Goal: Task Accomplishment & Management: Use online tool/utility

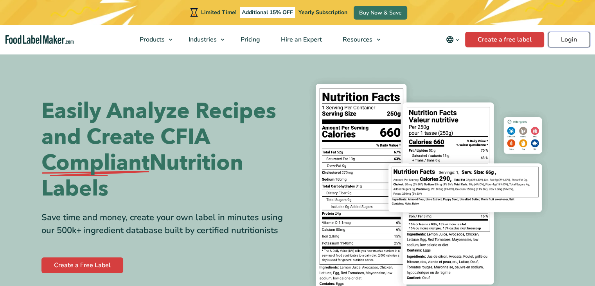
click at [570, 40] on link "Login" at bounding box center [569, 40] width 42 height 16
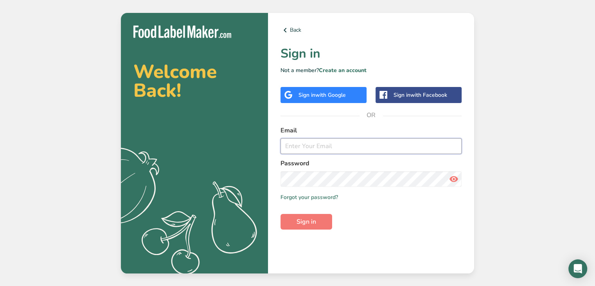
click at [289, 148] on input "email" at bounding box center [370, 146] width 181 height 16
click at [327, 101] on div "Sign in with Google" at bounding box center [323, 95] width 86 height 16
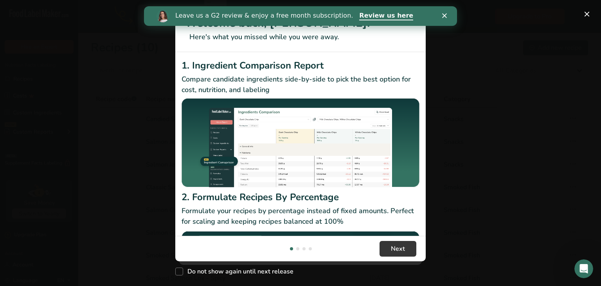
click at [445, 14] on icon "Close" at bounding box center [444, 15] width 5 height 5
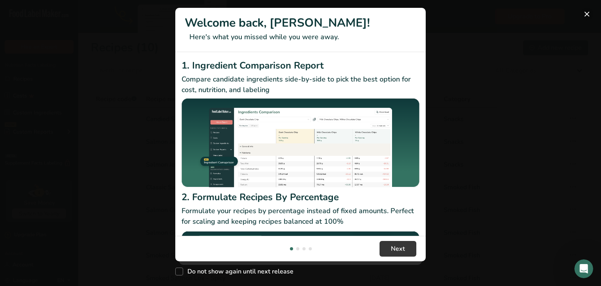
click at [588, 14] on button "New Features" at bounding box center [587, 14] width 13 height 13
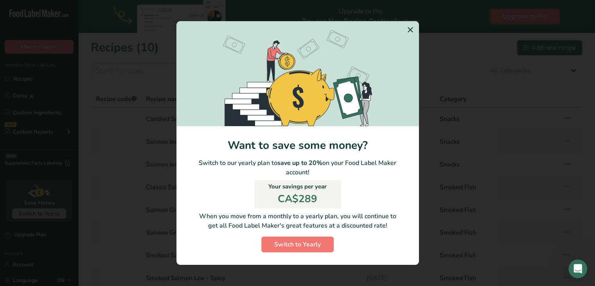
click at [409, 27] on icon "Switch to Yearly Modal" at bounding box center [410, 30] width 9 height 14
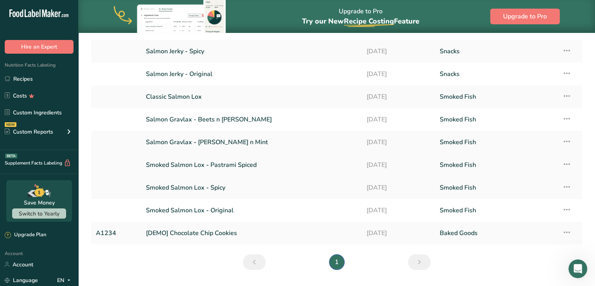
scroll to position [111, 0]
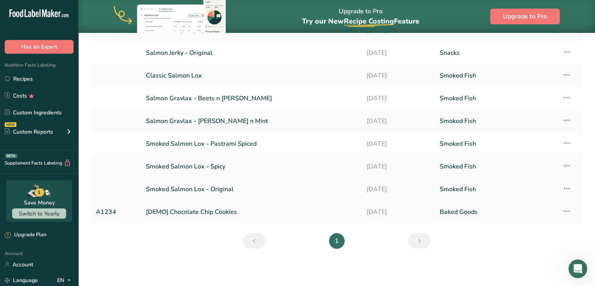
click at [568, 187] on icon at bounding box center [566, 188] width 9 height 14
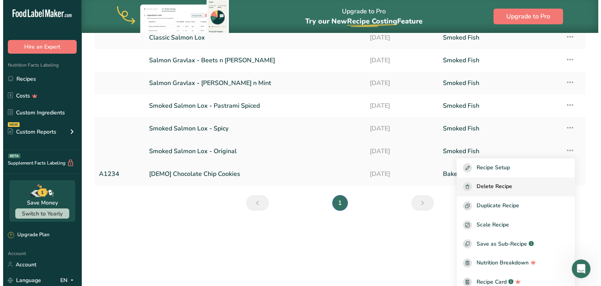
scroll to position [39, 0]
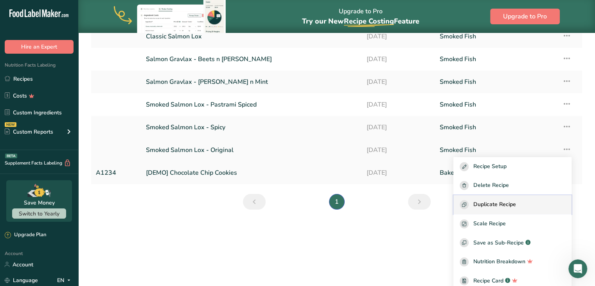
click at [515, 205] on span "Duplicate Recipe" at bounding box center [494, 204] width 43 height 9
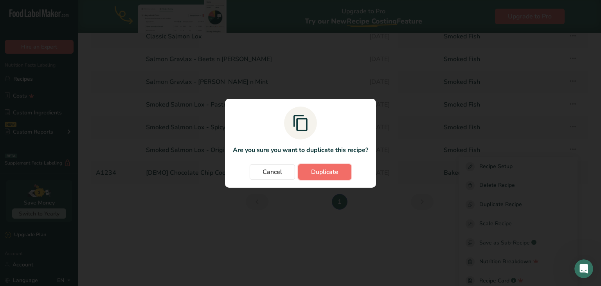
click at [313, 173] on span "Duplicate" at bounding box center [324, 171] width 27 height 9
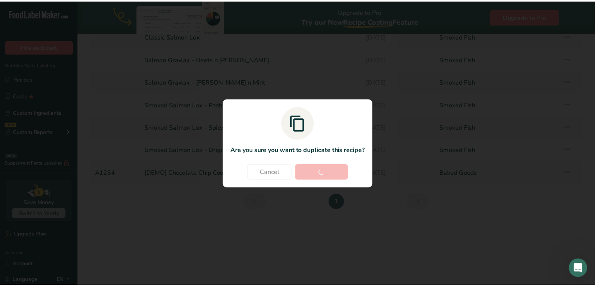
scroll to position [0, 0]
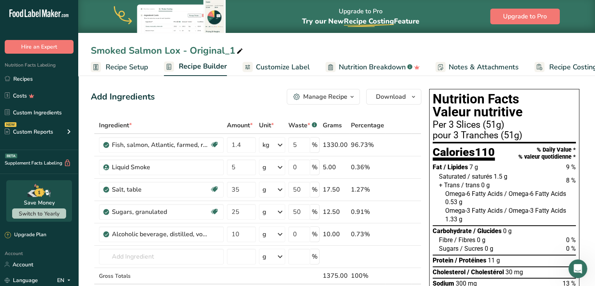
click at [124, 62] on span "Recipe Setup" at bounding box center [127, 67] width 43 height 11
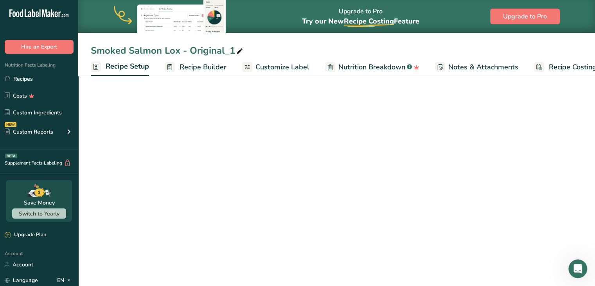
scroll to position [0, 3]
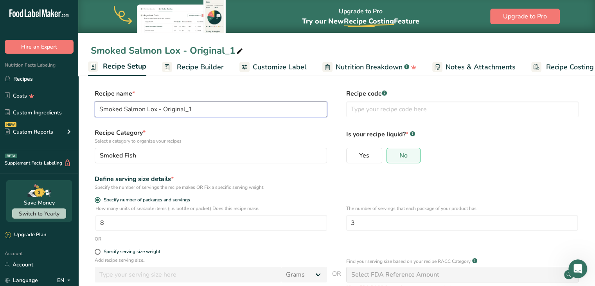
drag, startPoint x: 165, startPoint y: 110, endPoint x: 218, endPoint y: 105, distance: 52.6
click at [218, 105] on input "Smoked Salmon Lox - Original_1" at bounding box center [211, 109] width 232 height 16
type input "Smoked Salmon Lox - Cajun"
click at [235, 129] on label "Recipe Category * Select a category to organize your recipes" at bounding box center [211, 136] width 232 height 16
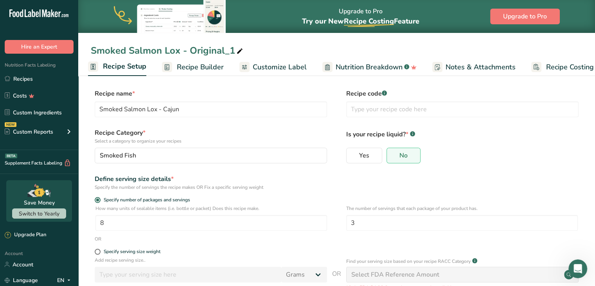
click at [200, 68] on span "Recipe Builder" at bounding box center [200, 67] width 47 height 11
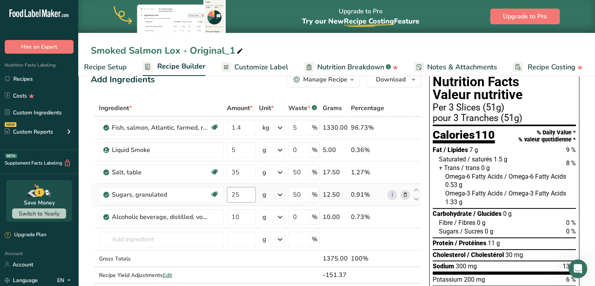
scroll to position [39, 0]
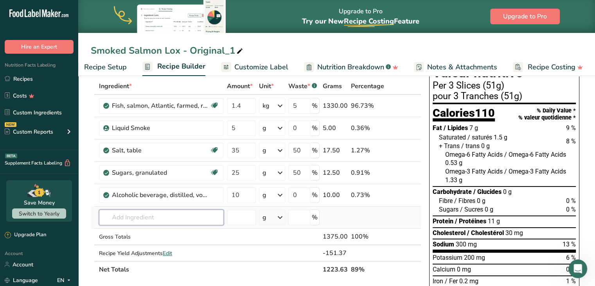
click at [126, 218] on input "text" at bounding box center [161, 217] width 125 height 16
type input "cajun"
click at [117, 187] on p "Cajun Spice" at bounding box center [123, 190] width 36 height 8
type input "Cajun Spice"
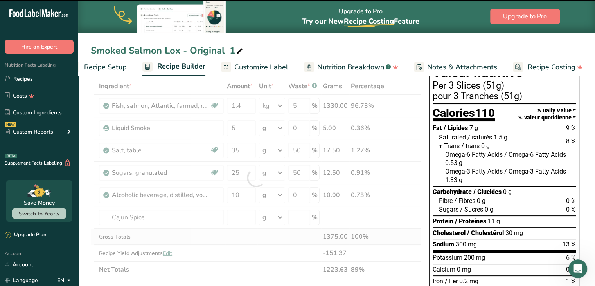
type input "0"
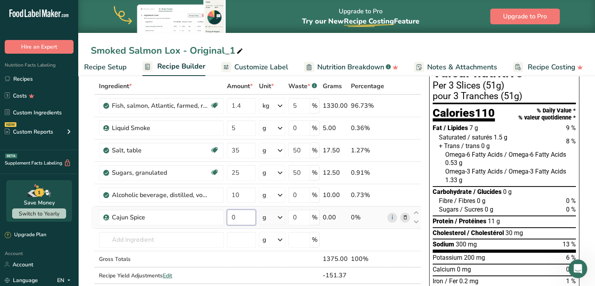
click at [239, 218] on input "0" at bounding box center [241, 217] width 29 height 16
drag, startPoint x: 235, startPoint y: 218, endPoint x: 230, endPoint y: 218, distance: 5.1
click at [230, 218] on input "0" at bounding box center [241, 217] width 29 height 16
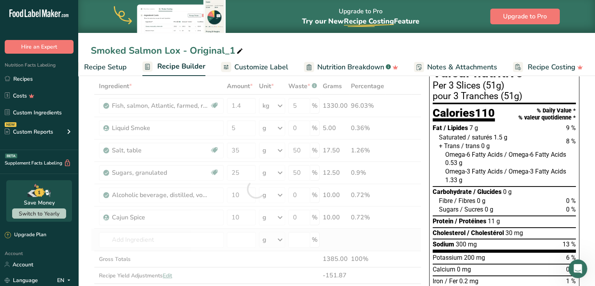
click at [404, 233] on div "Ingredient * Amount * Unit * Waste * .a-a{fill:#347362;}.b-a{fill:#fff;} Grams …" at bounding box center [256, 189] width 331 height 222
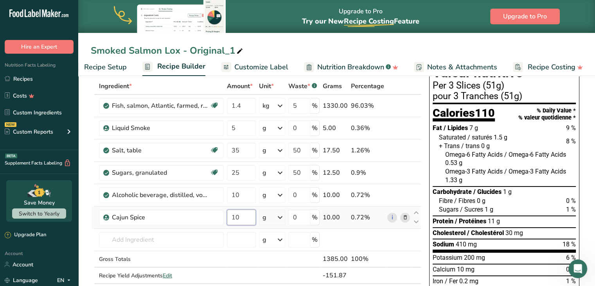
drag, startPoint x: 244, startPoint y: 218, endPoint x: 225, endPoint y: 219, distance: 18.8
click at [225, 219] on td "10" at bounding box center [241, 217] width 32 height 22
click at [396, 241] on div "Ingredient * Amount * Unit * Waste * .a-a{fill:#347362;}.b-a{fill:#fff;} Grams …" at bounding box center [256, 189] width 331 height 222
drag, startPoint x: 232, startPoint y: 217, endPoint x: 212, endPoint y: 217, distance: 20.7
click at [212, 217] on tr "Cajun Spice 20 g Weight Units g kg mg See more Volume Units l Volume units requ…" at bounding box center [256, 217] width 330 height 22
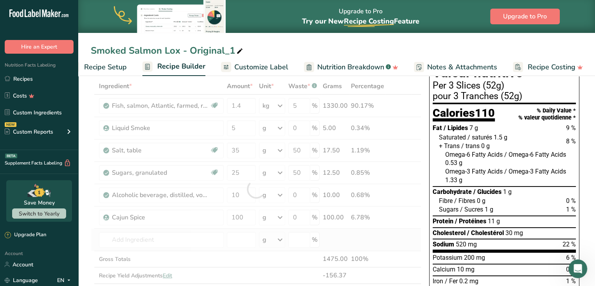
click at [389, 238] on div "Ingredient * Amount * Unit * Waste * .a-a{fill:#347362;}.b-a{fill:#fff;} Grams …" at bounding box center [256, 189] width 331 height 222
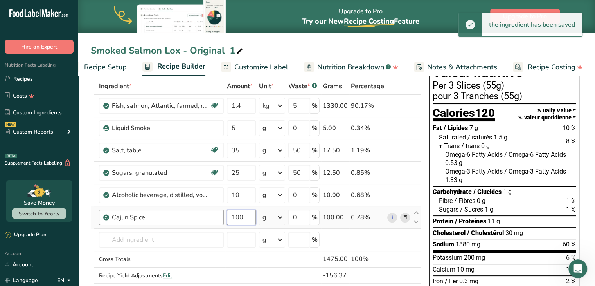
drag, startPoint x: 247, startPoint y: 216, endPoint x: 211, endPoint y: 218, distance: 36.4
click at [211, 218] on tr "Cajun Spice 100 g Weight Units g kg mg See more Volume Units l Volume units req…" at bounding box center [256, 217] width 330 height 22
click at [390, 241] on div "Ingredient * Amount * Unit * Waste * .a-a{fill:#347362;}.b-a{fill:#fff;} Grams …" at bounding box center [256, 189] width 331 height 222
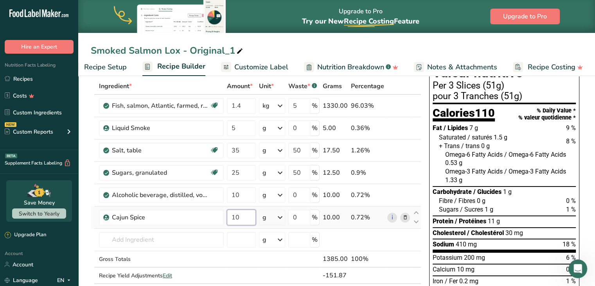
click at [225, 218] on td "10" at bounding box center [241, 217] width 32 height 22
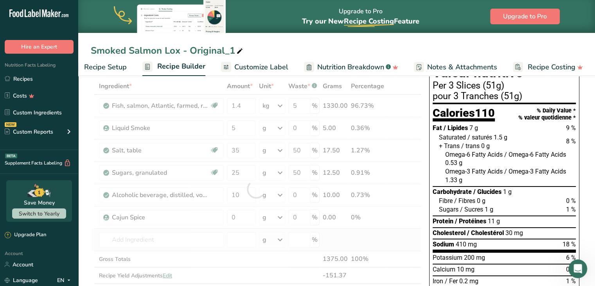
click at [410, 235] on div "Ingredient * Amount * Unit * Waste * .a-a{fill:#347362;}.b-a{fill:#fff;} Grams …" at bounding box center [256, 189] width 331 height 222
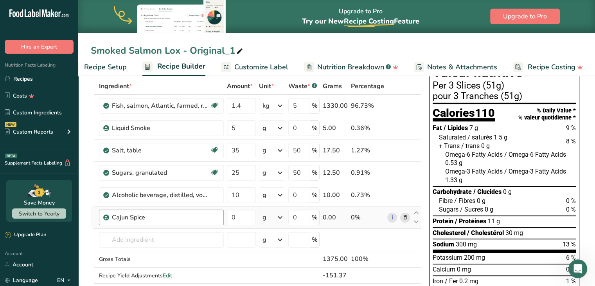
click at [220, 218] on div "Cajun Spice" at bounding box center [161, 217] width 125 height 16
drag, startPoint x: 234, startPoint y: 216, endPoint x: 230, endPoint y: 218, distance: 4.5
click at [230, 218] on input "0" at bounding box center [241, 217] width 29 height 16
type input "15"
click at [404, 245] on div "Ingredient * Amount * Unit * Waste * .a-a{fill:#347362;}.b-a{fill:#fff;} Grams …" at bounding box center [256, 189] width 331 height 222
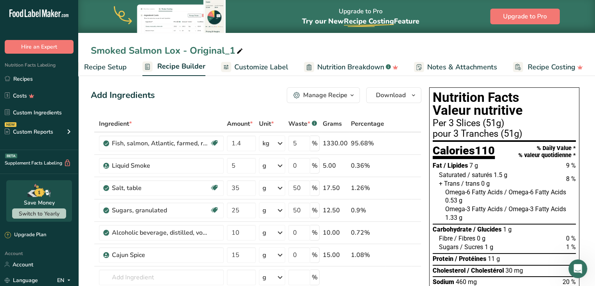
scroll to position [0, 0]
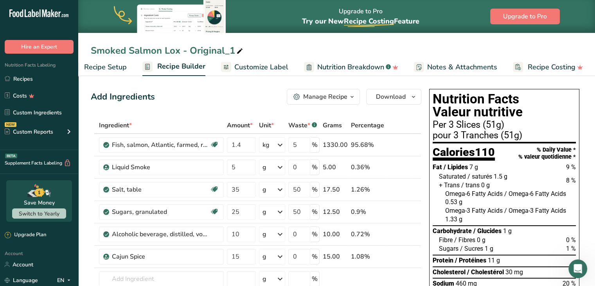
click at [253, 67] on span "Customize Label" at bounding box center [261, 67] width 54 height 11
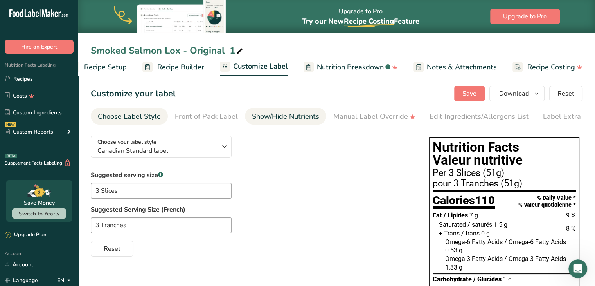
click at [266, 122] on link "Show/Hide Nutrients" at bounding box center [285, 117] width 67 height 18
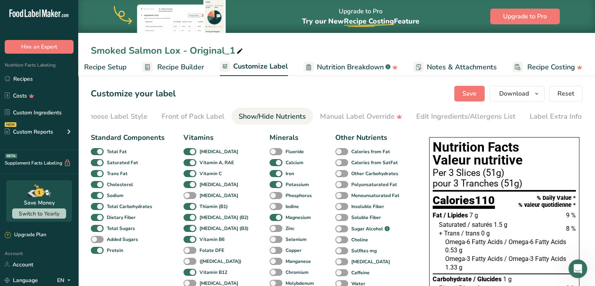
scroll to position [0, 14]
click at [336, 119] on div "Manual Label Override" at bounding box center [361, 116] width 82 height 11
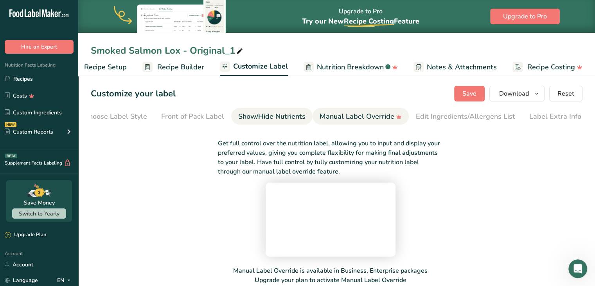
click at [278, 121] on div "Show/Hide Nutrients" at bounding box center [271, 116] width 67 height 11
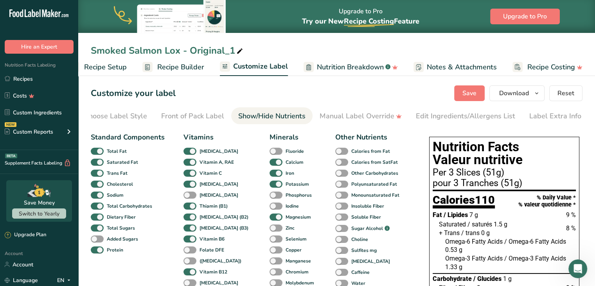
scroll to position [0, 0]
click at [345, 121] on div "Manual Label Override" at bounding box center [361, 116] width 82 height 11
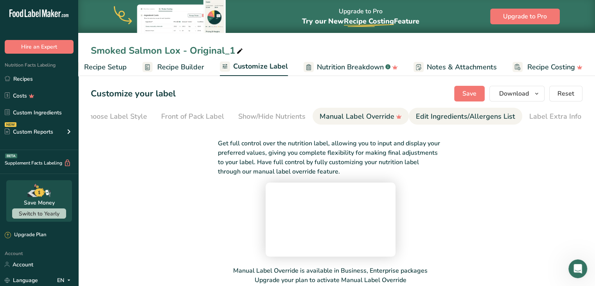
click at [423, 118] on div "Edit Ingredients/Allergens List" at bounding box center [465, 116] width 99 height 11
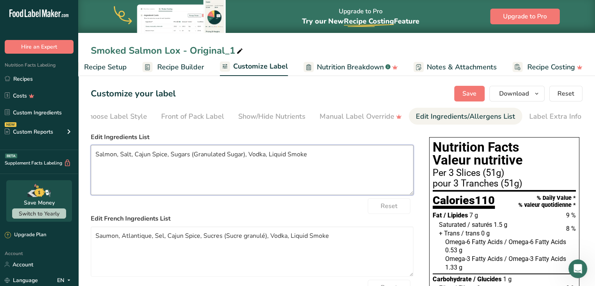
drag, startPoint x: 166, startPoint y: 157, endPoint x: 136, endPoint y: 160, distance: 30.7
click at [136, 160] on textarea "Salmon, Salt, Cajun Spice, Sugars (Granulated Sugar), Vodka, Liquid Smoke" at bounding box center [252, 170] width 323 height 50
drag, startPoint x: 155, startPoint y: 158, endPoint x: 209, endPoint y: 157, distance: 54.0
click at [209, 157] on textarea "Salmon, Salt, Sugars (Granulated Sugar), Vodka, Liquid Smoke" at bounding box center [252, 170] width 323 height 50
click at [181, 155] on textarea "Salmon, Salt, Sugar, Vodka, Liquid Smoke" at bounding box center [252, 170] width 323 height 50
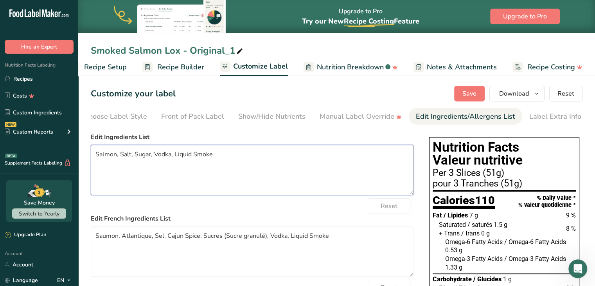
click at [194, 156] on textarea "Salmon, Salt, Sugar, Vodka, Liquid Smoke" at bounding box center [252, 170] width 323 height 50
drag, startPoint x: 192, startPoint y: 157, endPoint x: 175, endPoint y: 158, distance: 17.6
click at [175, 158] on textarea "Salmon, Salt, Sugar, Vodka, Liquid Smoke" at bounding box center [252, 170] width 323 height 50
click at [155, 156] on textarea "Salmon, Salt, Sugar, Vodka, Smoke" at bounding box center [252, 170] width 323 height 50
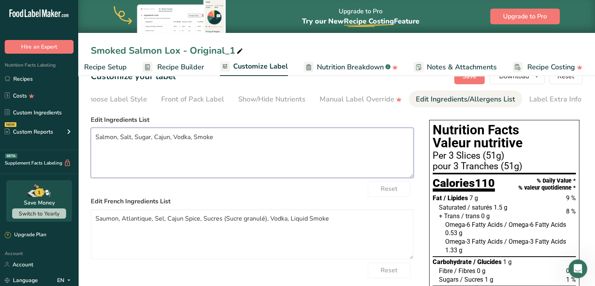
scroll to position [39, 0]
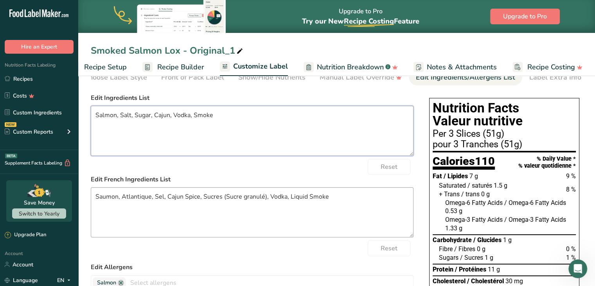
type textarea "Salmon, Salt, Sugar, Cajun, Vodka, Smoke"
drag, startPoint x: 155, startPoint y: 198, endPoint x: 122, endPoint y: 198, distance: 32.9
click at [122, 198] on textarea "Saumon, Atlantique, Sel, Cajun Spice, Sucres (Sucre granulé), Vodka, Liquid Smo…" at bounding box center [252, 212] width 323 height 50
drag, startPoint x: 137, startPoint y: 198, endPoint x: 161, endPoint y: 199, distance: 23.9
click at [161, 199] on textarea "Saumon, Sel, Cajun Spice, Sucres (Sucre granulé), Vodka, Liquid Smoke" at bounding box center [252, 212] width 323 height 50
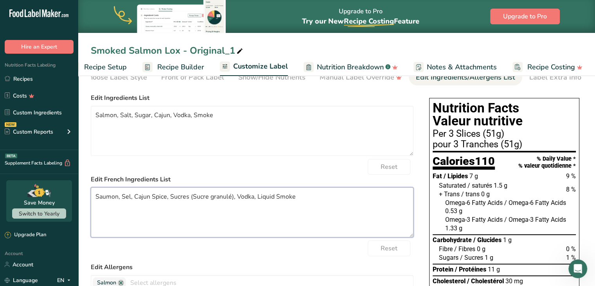
drag, startPoint x: 170, startPoint y: 199, endPoint x: 145, endPoint y: 201, distance: 25.1
click at [134, 199] on textarea "Saumon, Sel, Cajun Spice, Sucres (Sucre granulé), Vodka, Liquid Smoke" at bounding box center [252, 212] width 323 height 50
drag, startPoint x: 153, startPoint y: 199, endPoint x: 196, endPoint y: 197, distance: 42.7
click at [196, 197] on textarea "Saumon, Sel, Sucres (Sucre granulé), Vodka, Liquid Smoke" at bounding box center [252, 212] width 323 height 50
click at [190, 199] on textarea "Saumon, Sel, Sucre, Vodka, Liquid Smoke" at bounding box center [252, 212] width 323 height 50
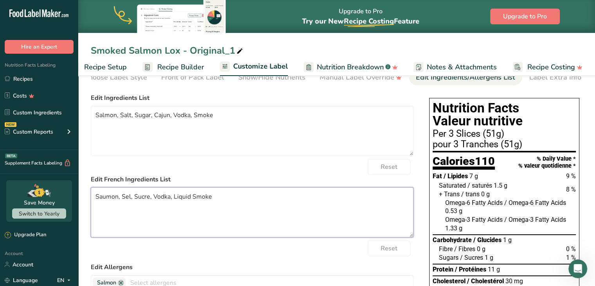
click at [192, 199] on textarea "Saumon, Sel, Sucre, Vodka, Liquid Smoke" at bounding box center [252, 212] width 323 height 50
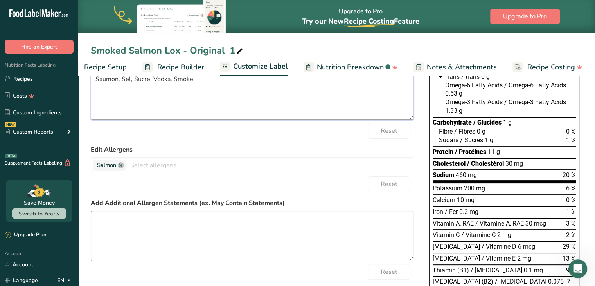
scroll to position [156, 0]
type textarea "Saumon, Sel, Sucre, Vodka, Smoke"
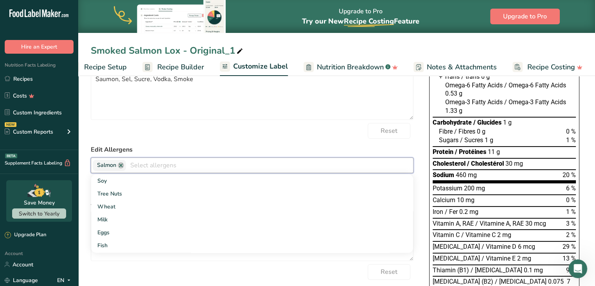
click at [142, 166] on input "text" at bounding box center [269, 165] width 287 height 12
click at [106, 244] on link "Fish" at bounding box center [252, 245] width 322 height 13
click at [120, 167] on link at bounding box center [121, 165] width 6 height 6
click at [228, 151] on label "Edit Allergens" at bounding box center [252, 149] width 323 height 9
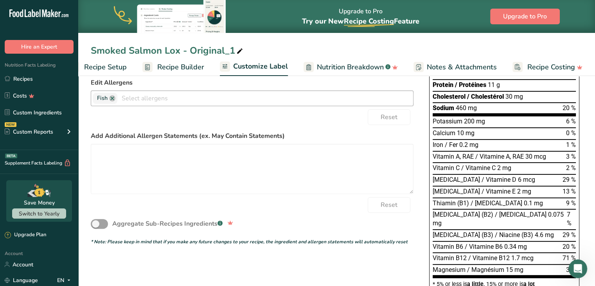
scroll to position [159, 0]
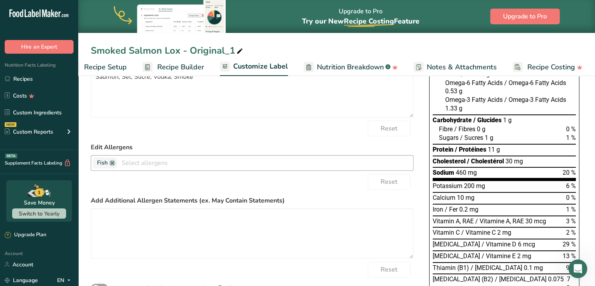
click at [259, 147] on label "Edit Allergens" at bounding box center [252, 146] width 323 height 9
click at [324, 189] on div "Reset" at bounding box center [252, 182] width 323 height 16
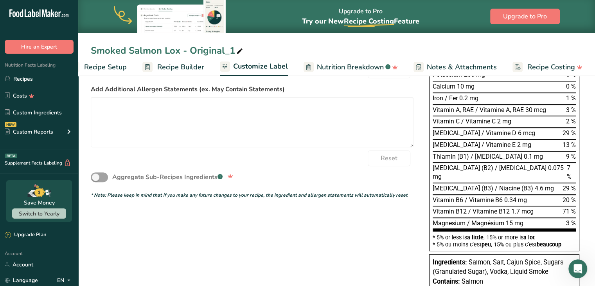
scroll to position [315, 0]
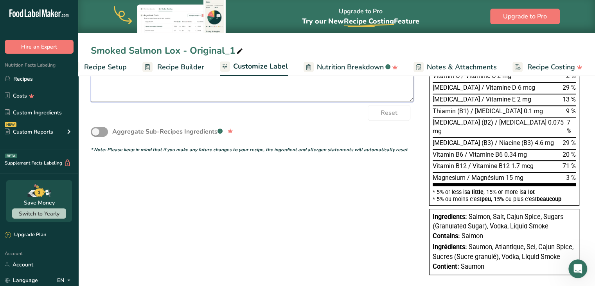
click at [296, 97] on textarea at bounding box center [252, 77] width 323 height 50
click at [298, 111] on div "Reset" at bounding box center [252, 113] width 323 height 16
drag, startPoint x: 464, startPoint y: 225, endPoint x: 422, endPoint y: 227, distance: 41.5
click at [463, 232] on span "Salmon" at bounding box center [473, 235] width 22 height 7
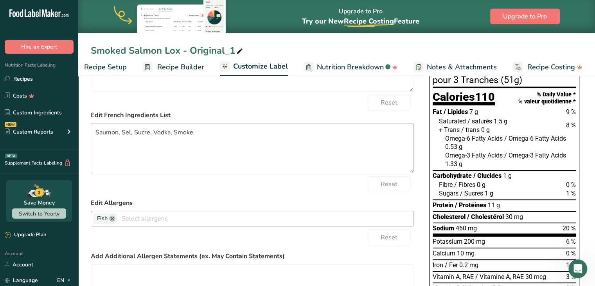
scroll to position [81, 0]
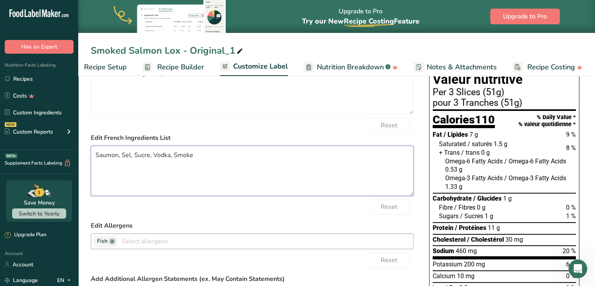
click at [186, 188] on textarea "Saumon, Sel, Sucre, Vodka, Smoke" at bounding box center [252, 171] width 323 height 50
click at [194, 160] on textarea "Saumon, Sel, Sucre, Vodka, Smoke" at bounding box center [252, 171] width 323 height 50
drag, startPoint x: 174, startPoint y: 158, endPoint x: 198, endPoint y: 159, distance: 24.3
click at [198, 159] on textarea "Saumon, Sel, Sucre, Vodka, Smoke" at bounding box center [252, 171] width 323 height 50
paste textarea "fumé"
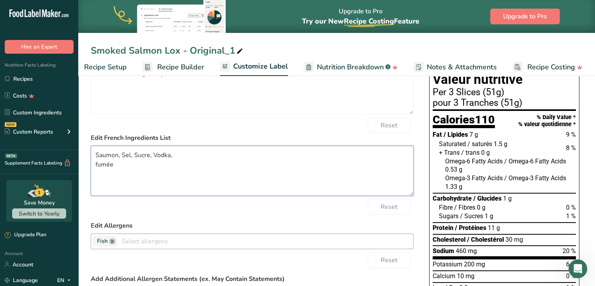
click at [97, 168] on textarea "Saumon, Sel, Sucre, Vodka, fumée" at bounding box center [252, 171] width 323 height 50
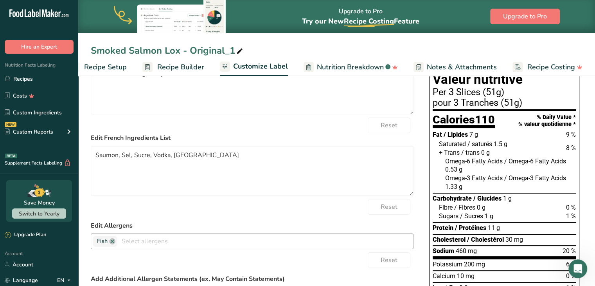
click at [208, 129] on div "Reset" at bounding box center [252, 125] width 323 height 16
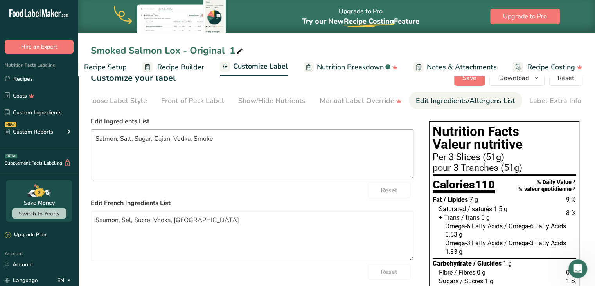
scroll to position [41, 0]
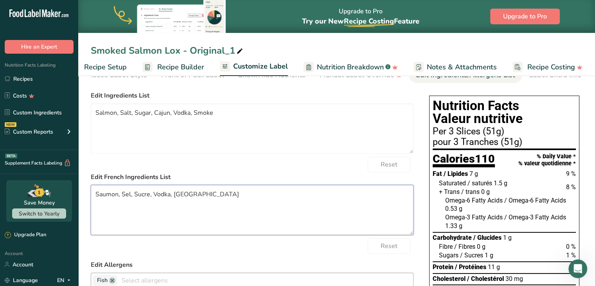
click at [153, 197] on textarea "Saumon, Sel, Sucre, Vodka, Fumée" at bounding box center [252, 210] width 323 height 50
type textarea "Saumon, Sel, Sucre, Cajun, Vodka, Fumée"
click at [274, 144] on textarea "Salmon, Salt, Sugar, Cajun, Vodka, Smoke" at bounding box center [252, 128] width 323 height 50
click at [326, 174] on label "Edit French Ingredients List" at bounding box center [252, 176] width 323 height 9
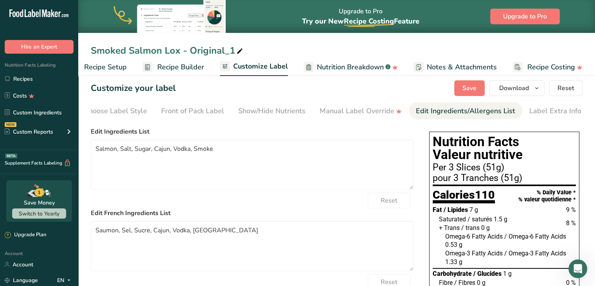
scroll to position [0, 0]
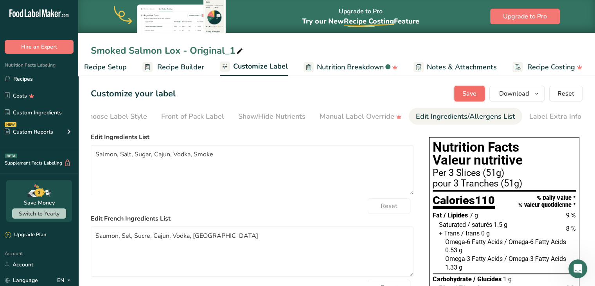
click at [471, 86] on button "Save" at bounding box center [469, 94] width 31 height 16
click at [539, 95] on icon "button" at bounding box center [537, 94] width 6 height 10
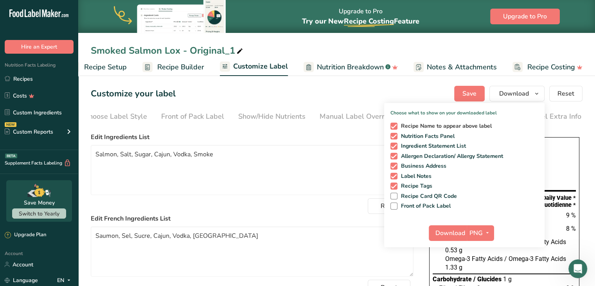
click at [394, 124] on span at bounding box center [393, 125] width 7 height 7
click at [394, 124] on input "Recipe Name to appear above label" at bounding box center [392, 125] width 5 height 5
checkbox input "false"
click at [394, 165] on span at bounding box center [393, 165] width 7 height 7
click at [394, 165] on input "Business Address" at bounding box center [392, 165] width 5 height 5
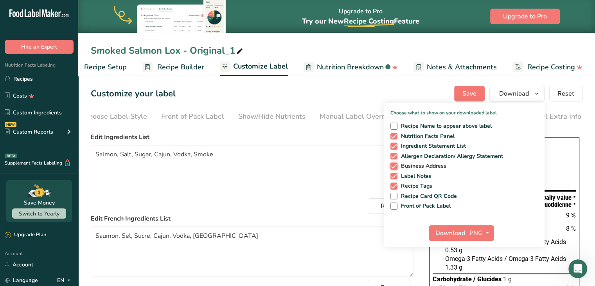
checkbox input "false"
click at [395, 174] on span at bounding box center [393, 176] width 7 height 7
click at [395, 174] on input "Label Notes" at bounding box center [392, 175] width 5 height 5
checkbox input "false"
click at [395, 184] on span at bounding box center [393, 185] width 7 height 7
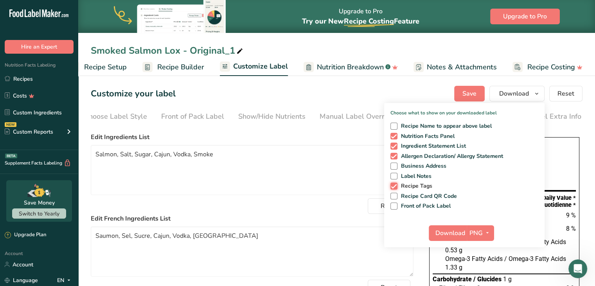
click at [395, 184] on input "Recipe Tags" at bounding box center [392, 185] width 5 height 5
checkbox input "false"
click at [487, 231] on icon "button" at bounding box center [487, 233] width 6 height 10
click at [462, 232] on span "Download" at bounding box center [450, 232] width 30 height 9
click at [336, 214] on div "Reset" at bounding box center [252, 206] width 323 height 16
